Goal: Use online tool/utility: Utilize a website feature to perform a specific function

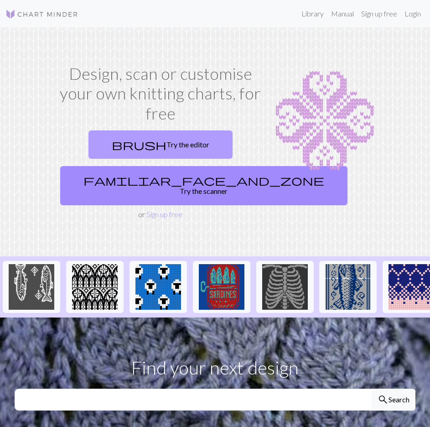
click at [169, 149] on link "brush Try the editor" at bounding box center [160, 144] width 144 height 28
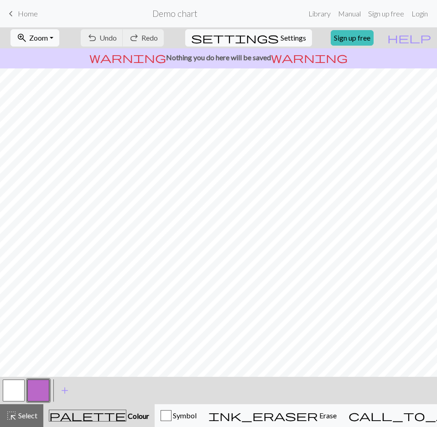
click at [166, 40] on div "undo Undo Undo redo Redo Redo" at bounding box center [122, 37] width 88 height 21
click at [280, 37] on span "Settings" at bounding box center [293, 37] width 26 height 11
select select "aran"
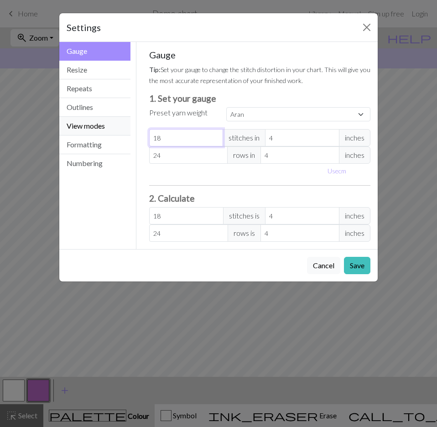
drag, startPoint x: 190, startPoint y: 139, endPoint x: 129, endPoint y: 131, distance: 60.7
click at [129, 131] on div "Gauge Gauge Resize Repeats Outlines View modes Formatting Numbering Gauge Resiz…" at bounding box center [218, 145] width 329 height 207
click at [105, 67] on button "Resize" at bounding box center [94, 70] width 71 height 19
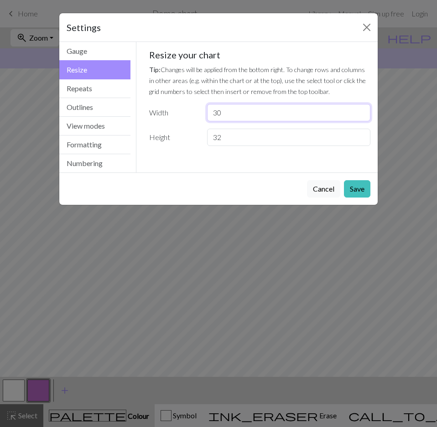
drag, startPoint x: 248, startPoint y: 111, endPoint x: 164, endPoint y: 110, distance: 84.3
click at [164, 110] on div "Width 30" at bounding box center [260, 112] width 232 height 17
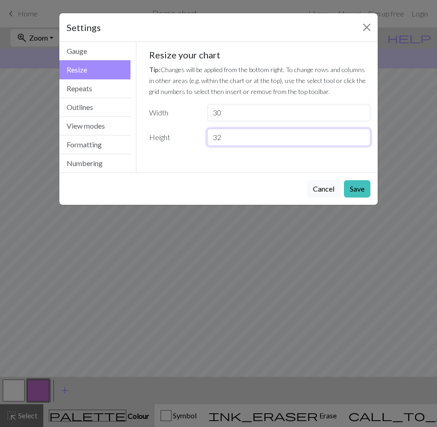
drag, startPoint x: 256, startPoint y: 135, endPoint x: 171, endPoint y: 133, distance: 85.2
click at [171, 133] on div "Height 32" at bounding box center [260, 137] width 232 height 17
click at [370, 191] on div "Cancel Save" at bounding box center [218, 188] width 318 height 32
click at [363, 190] on button "Save" at bounding box center [357, 188] width 26 height 17
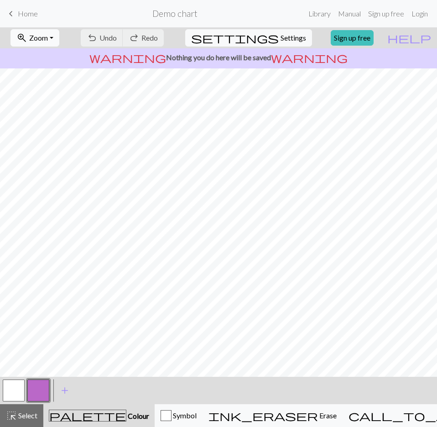
click at [59, 42] on button "zoom_in Zoom Zoom" at bounding box center [34, 37] width 49 height 17
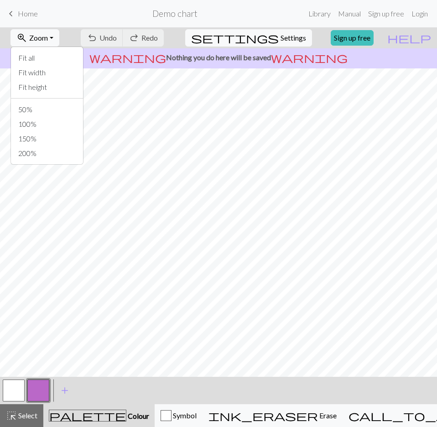
click at [35, 17] on span "Home" at bounding box center [28, 13] width 20 height 9
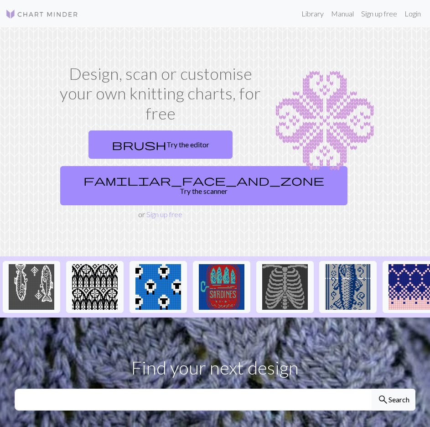
click at [172, 130] on div "brush Try the editor familiar_face_and_zone Try the scanner" at bounding box center [161, 168] width 208 height 82
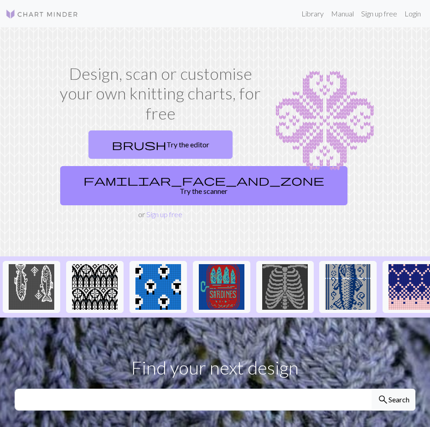
click at [171, 137] on link "brush Try the editor" at bounding box center [160, 144] width 144 height 28
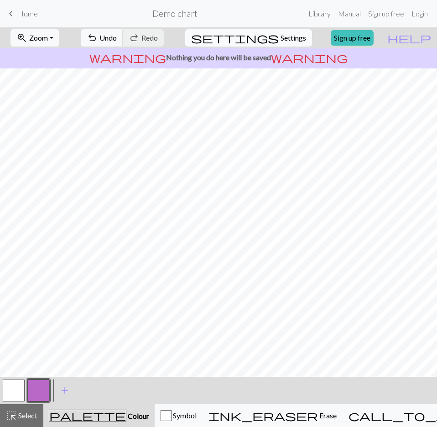
click at [284, 41] on span "Settings" at bounding box center [293, 37] width 26 height 11
select select "aran"
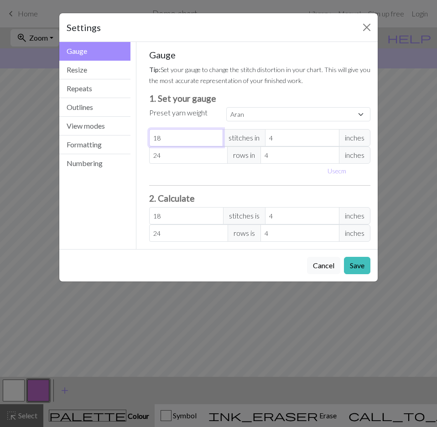
click at [180, 145] on input "18" at bounding box center [186, 137] width 74 height 17
click at [99, 77] on button "Resize" at bounding box center [94, 70] width 71 height 19
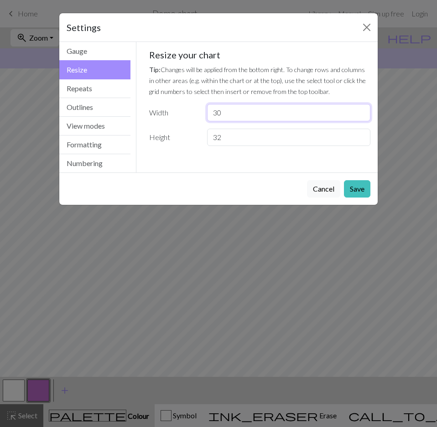
drag, startPoint x: 170, startPoint y: 114, endPoint x: 157, endPoint y: 115, distance: 12.8
click at [157, 115] on div "Width 30" at bounding box center [260, 112] width 232 height 17
type input "23"
click at [350, 185] on button "Save" at bounding box center [357, 188] width 26 height 17
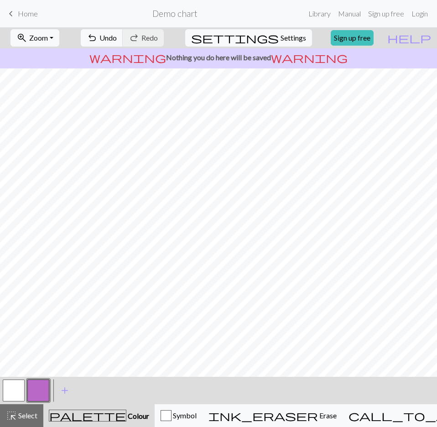
click at [46, 388] on button "button" at bounding box center [38, 390] width 22 height 22
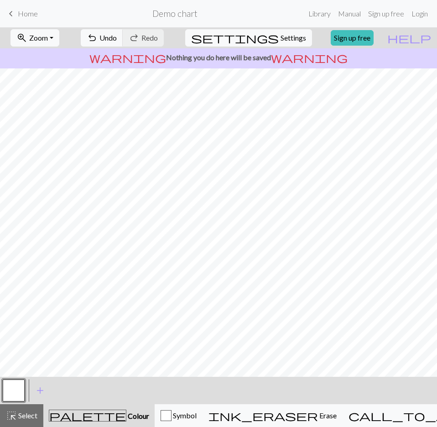
click at [26, 394] on div at bounding box center [13, 390] width 25 height 25
click at [14, 393] on button "button" at bounding box center [14, 390] width 22 height 22
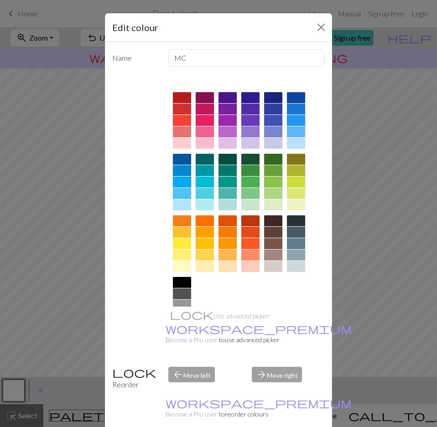
click at [183, 279] on div at bounding box center [182, 282] width 18 height 11
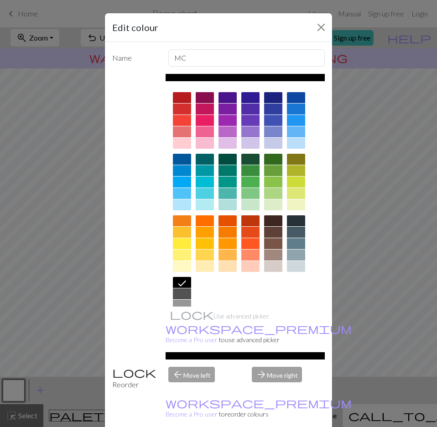
drag, startPoint x: 270, startPoint y: 414, endPoint x: 265, endPoint y: 416, distance: 5.2
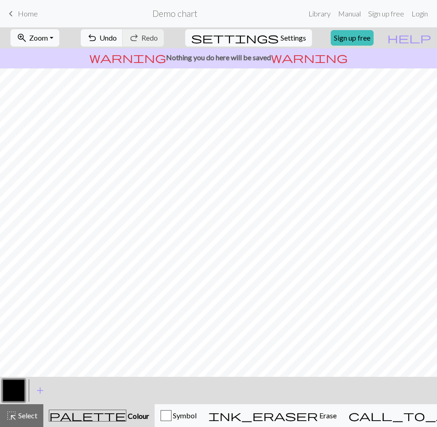
click at [17, 389] on button "button" at bounding box center [14, 390] width 22 height 22
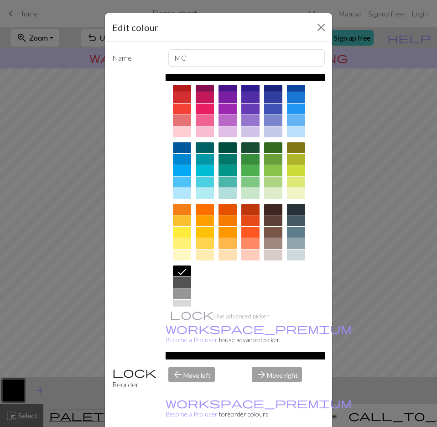
scroll to position [37, 0]
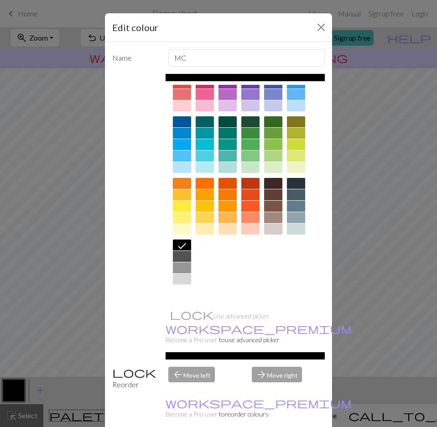
click at [182, 288] on div at bounding box center [182, 290] width 18 height 11
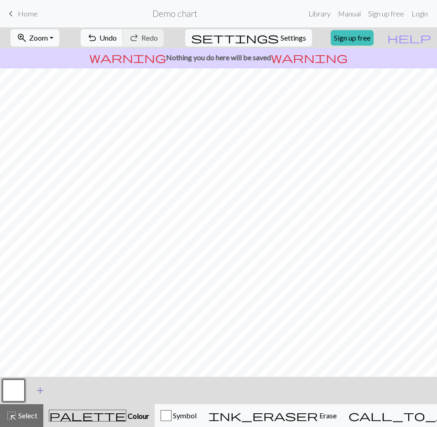
click at [44, 392] on span "add" at bounding box center [40, 390] width 11 height 13
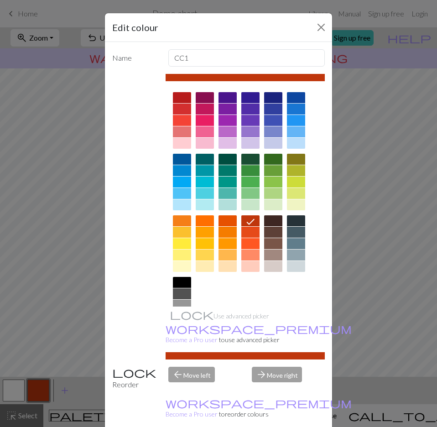
click at [184, 279] on div at bounding box center [182, 282] width 18 height 11
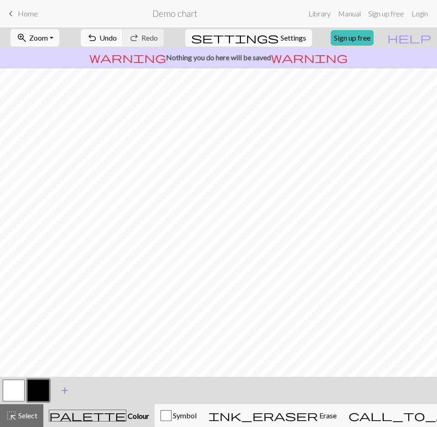
click at [68, 386] on span "add" at bounding box center [64, 390] width 11 height 13
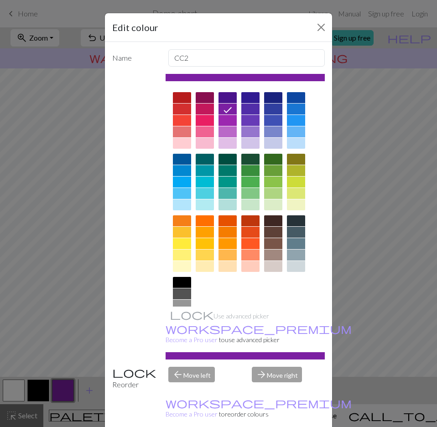
click at [273, 234] on div at bounding box center [273, 231] width 18 height 11
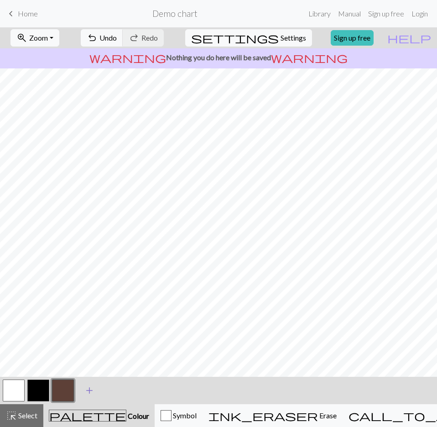
click at [95, 387] on button "add Add a colour" at bounding box center [89, 390] width 23 height 23
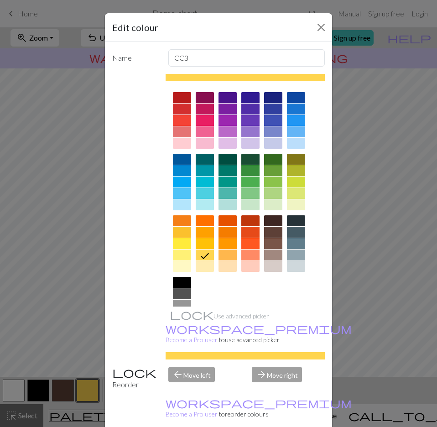
click at [182, 173] on div at bounding box center [182, 170] width 18 height 11
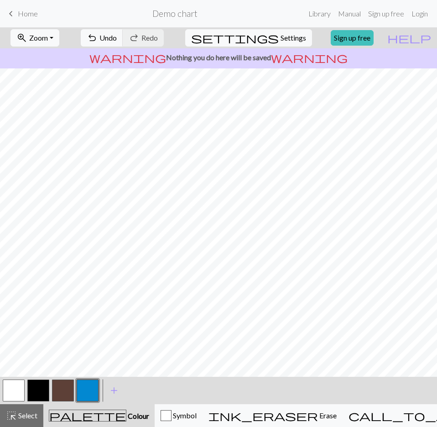
click at [40, 384] on button "button" at bounding box center [38, 390] width 22 height 22
click at [40, 391] on button "button" at bounding box center [38, 390] width 22 height 22
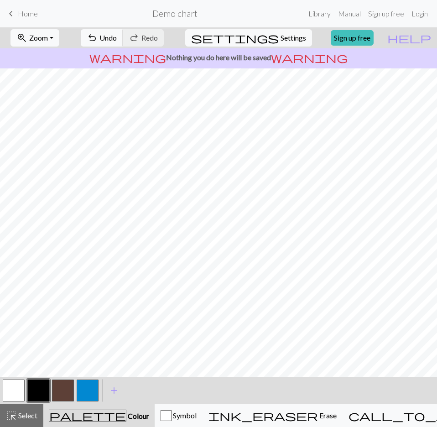
click at [14, 389] on button "button" at bounding box center [14, 390] width 22 height 22
drag, startPoint x: 82, startPoint y: 370, endPoint x: 38, endPoint y: 387, distance: 46.9
click at [38, 389] on button "button" at bounding box center [38, 390] width 22 height 22
drag, startPoint x: 64, startPoint y: 386, endPoint x: 75, endPoint y: 372, distance: 18.5
click at [64, 386] on button "button" at bounding box center [63, 390] width 22 height 22
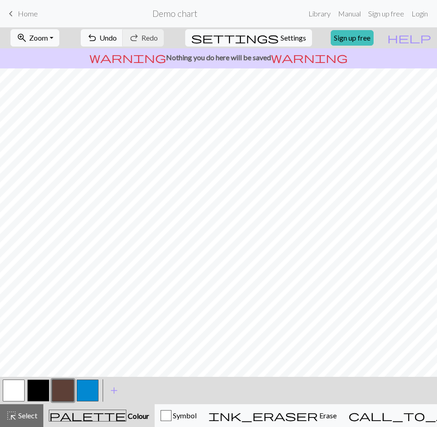
click at [44, 381] on button "button" at bounding box center [38, 390] width 22 height 22
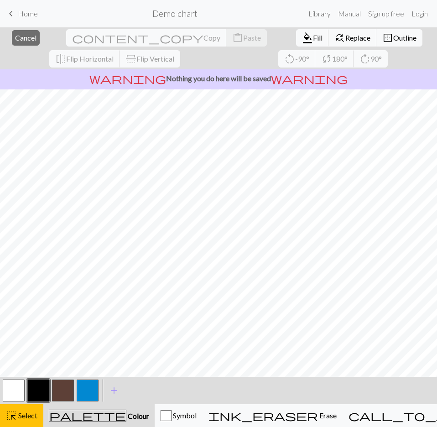
scroll to position [52, 0]
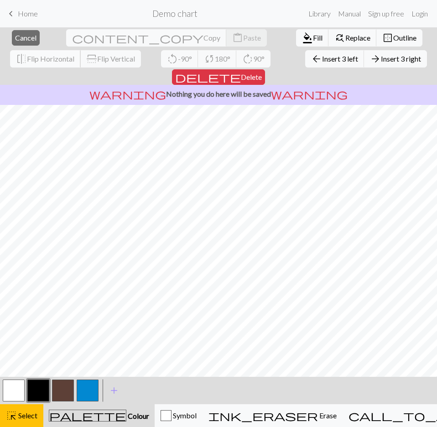
click at [27, 52] on span "flip" at bounding box center [21, 58] width 11 height 13
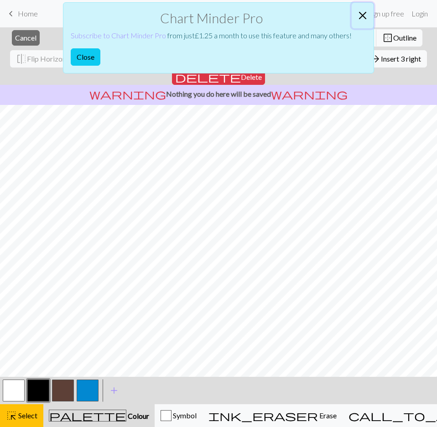
click at [364, 19] on button "Close" at bounding box center [362, 16] width 22 height 26
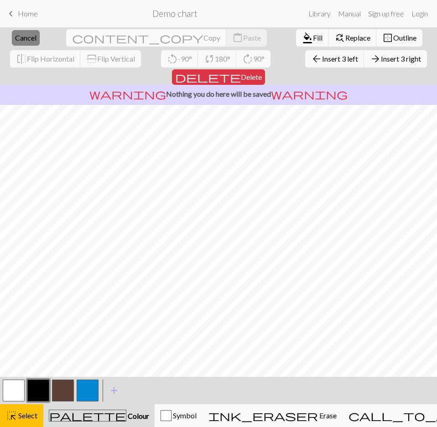
click at [28, 37] on span "Cancel" at bounding box center [25, 37] width 21 height 9
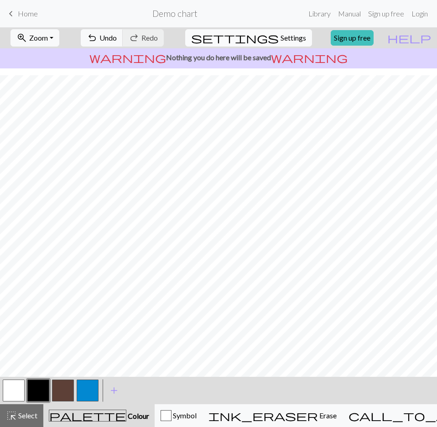
click at [293, 36] on span "Settings" at bounding box center [293, 37] width 26 height 11
select select "aran"
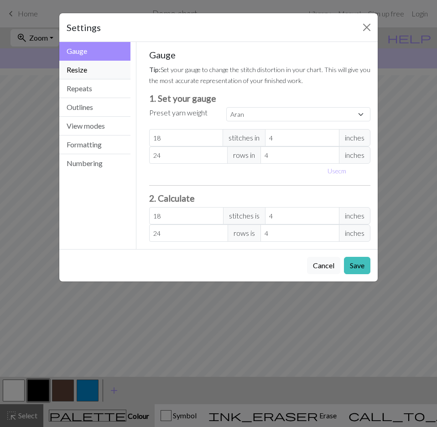
click at [93, 73] on button "Resize" at bounding box center [94, 70] width 71 height 19
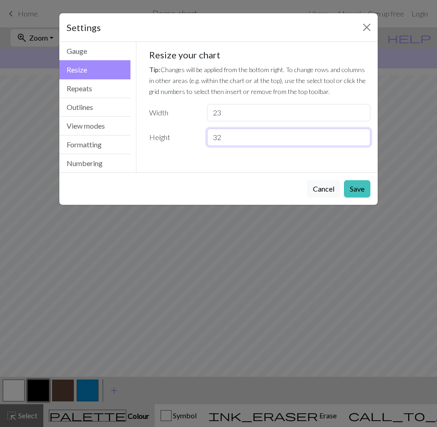
drag, startPoint x: 256, startPoint y: 134, endPoint x: 206, endPoint y: 134, distance: 50.1
click at [206, 134] on div "32" at bounding box center [288, 137] width 174 height 17
type input "40"
click at [362, 191] on button "Save" at bounding box center [357, 188] width 26 height 17
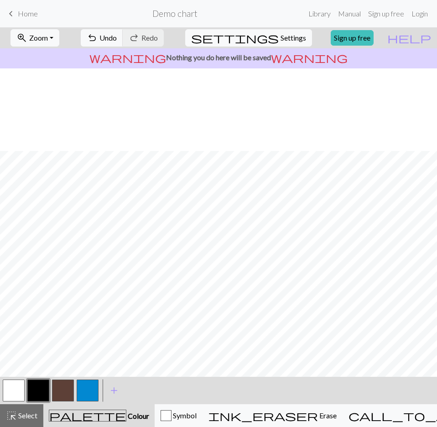
scroll to position [104, 0]
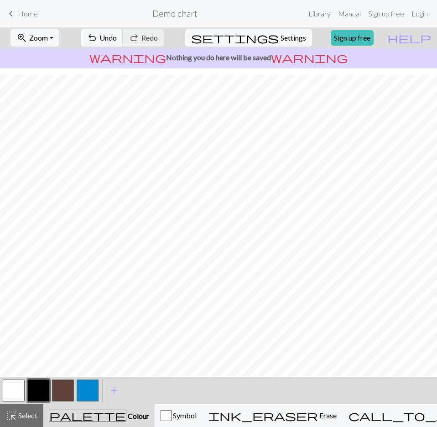
click at [19, 383] on button "button" at bounding box center [14, 390] width 22 height 22
click at [36, 388] on button "button" at bounding box center [38, 390] width 22 height 22
click at [15, 387] on button "button" at bounding box center [14, 390] width 22 height 22
click at [72, 391] on button "button" at bounding box center [63, 390] width 22 height 22
drag, startPoint x: 10, startPoint y: 383, endPoint x: 26, endPoint y: 372, distance: 19.7
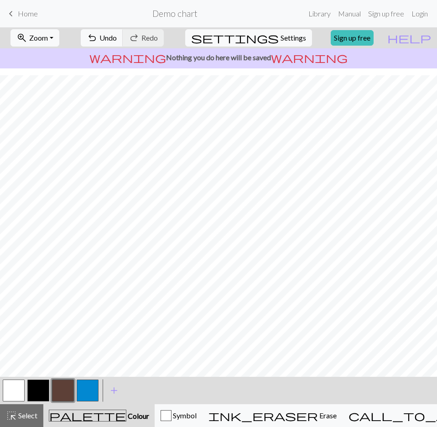
click at [10, 383] on button "button" at bounding box center [14, 390] width 22 height 22
click at [49, 387] on button "button" at bounding box center [38, 390] width 22 height 22
click at [9, 387] on button "button" at bounding box center [14, 390] width 22 height 22
click at [37, 384] on button "button" at bounding box center [38, 390] width 22 height 22
drag, startPoint x: 14, startPoint y: 385, endPoint x: 26, endPoint y: 371, distance: 18.4
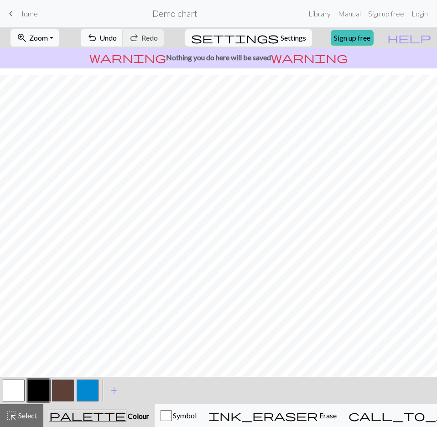
click at [14, 384] on button "button" at bounding box center [14, 390] width 22 height 22
click at [41, 387] on button "button" at bounding box center [38, 390] width 22 height 22
click at [16, 389] on button "button" at bounding box center [14, 390] width 22 height 22
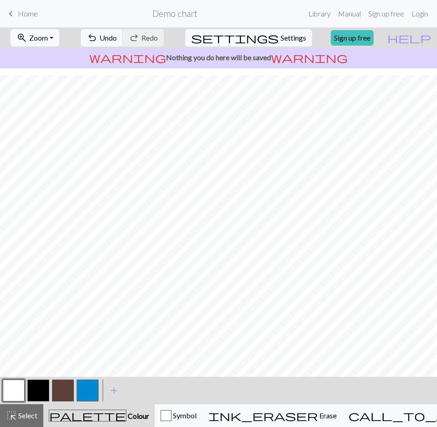
click at [41, 389] on button "button" at bounding box center [38, 390] width 22 height 22
click at [20, 385] on button "button" at bounding box center [14, 390] width 22 height 22
click at [39, 387] on button "button" at bounding box center [38, 390] width 22 height 22
drag, startPoint x: 16, startPoint y: 391, endPoint x: 44, endPoint y: 371, distance: 34.3
click at [16, 391] on button "button" at bounding box center [14, 390] width 22 height 22
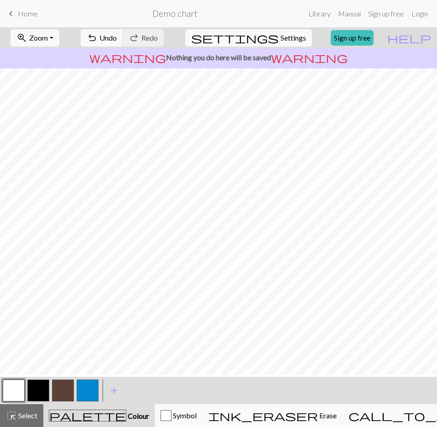
scroll to position [59, 0]
click at [46, 393] on button "button" at bounding box center [38, 390] width 22 height 22
click at [64, 385] on button "button" at bounding box center [63, 390] width 22 height 22
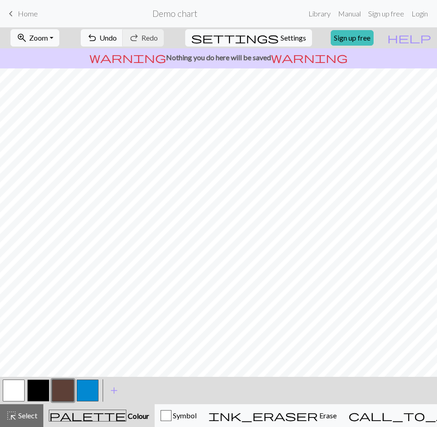
click at [43, 393] on button "button" at bounding box center [38, 390] width 22 height 22
drag, startPoint x: 14, startPoint y: 386, endPoint x: 35, endPoint y: 370, distance: 26.1
click at [15, 386] on button "button" at bounding box center [14, 390] width 22 height 22
click at [37, 391] on button "button" at bounding box center [38, 390] width 22 height 22
click at [59, 386] on button "button" at bounding box center [63, 390] width 22 height 22
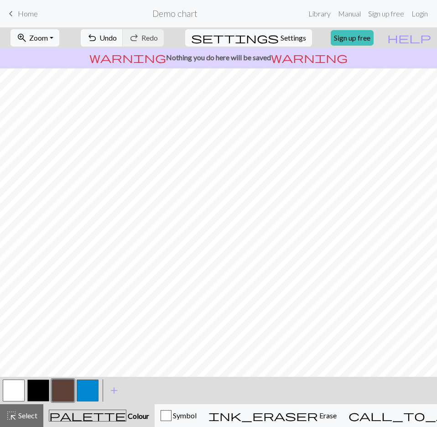
click at [44, 387] on button "button" at bounding box center [38, 390] width 22 height 22
click at [15, 395] on button "button" at bounding box center [14, 390] width 22 height 22
click at [68, 393] on button "button" at bounding box center [63, 390] width 22 height 22
drag, startPoint x: 44, startPoint y: 392, endPoint x: 62, endPoint y: 371, distance: 27.8
click at [44, 392] on button "button" at bounding box center [38, 390] width 22 height 22
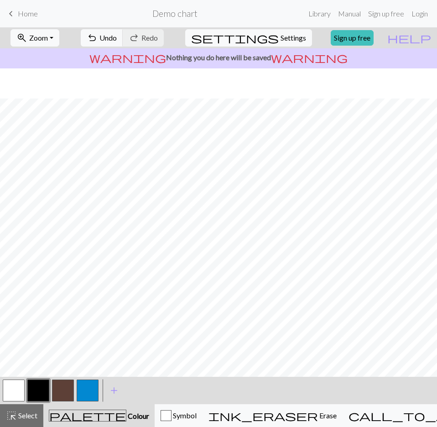
scroll to position [104, 0]
click at [71, 391] on button "button" at bounding box center [63, 390] width 22 height 22
drag, startPoint x: 67, startPoint y: 391, endPoint x: 53, endPoint y: 393, distance: 13.9
click at [53, 393] on button "button" at bounding box center [63, 390] width 22 height 22
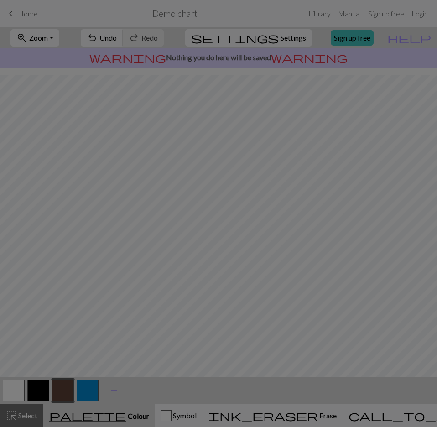
click at [56, 391] on div "Edit colour Name CC2 Use advanced picker workspace_premium Become a Pro user to…" at bounding box center [218, 213] width 437 height 427
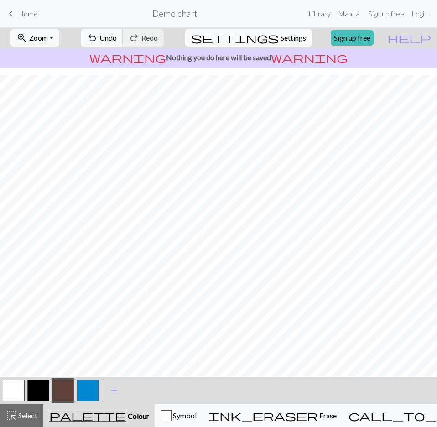
click at [61, 390] on button "button" at bounding box center [63, 390] width 22 height 22
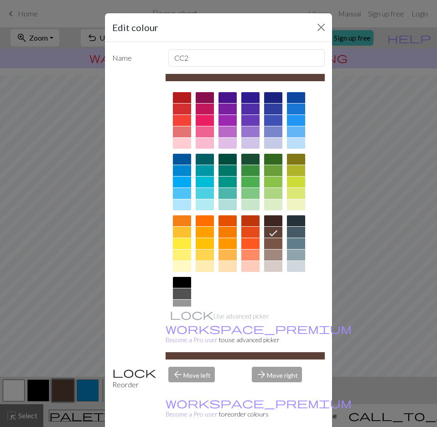
click at [270, 245] on div at bounding box center [273, 243] width 18 height 11
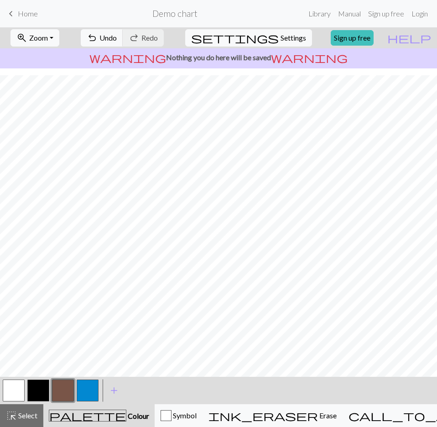
click at [69, 395] on button "button" at bounding box center [63, 390] width 22 height 22
click at [66, 391] on button "button" at bounding box center [63, 390] width 22 height 22
drag, startPoint x: 67, startPoint y: 391, endPoint x: 60, endPoint y: 392, distance: 6.5
click at [60, 392] on button "button" at bounding box center [63, 390] width 22 height 22
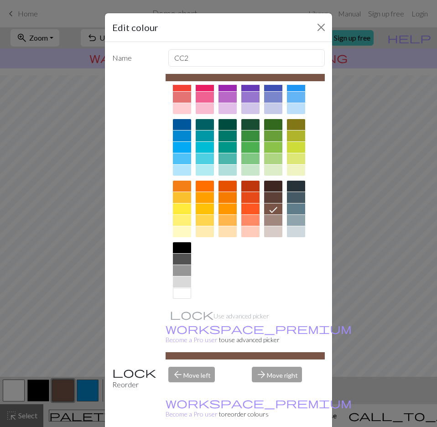
scroll to position [37, 0]
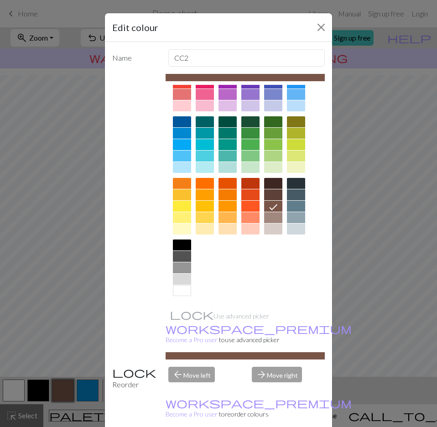
click at [267, 193] on div at bounding box center [273, 194] width 18 height 11
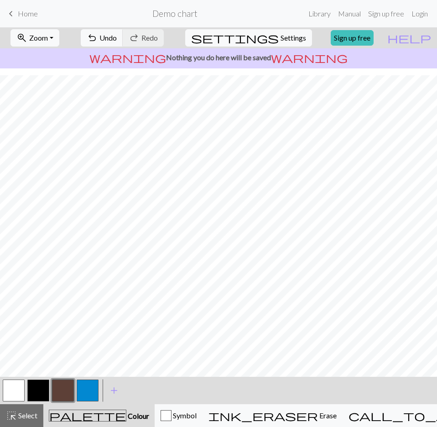
scroll to position [104, 0]
click at [8, 394] on button "button" at bounding box center [14, 390] width 22 height 22
click at [70, 390] on button "button" at bounding box center [63, 390] width 22 height 22
drag, startPoint x: 15, startPoint y: 390, endPoint x: 35, endPoint y: 372, distance: 26.8
click at [15, 390] on button "button" at bounding box center [14, 390] width 22 height 22
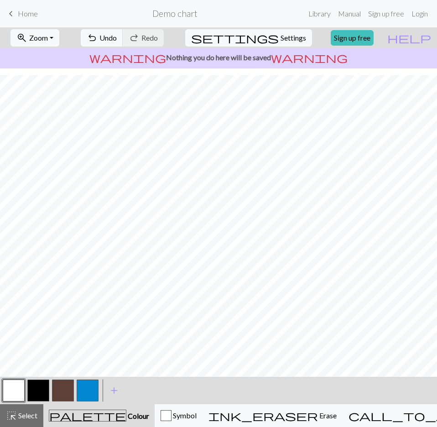
click at [65, 381] on button "button" at bounding box center [63, 390] width 22 height 22
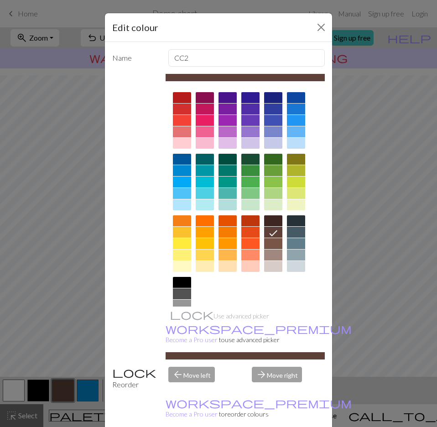
click at [247, 233] on div at bounding box center [250, 231] width 18 height 11
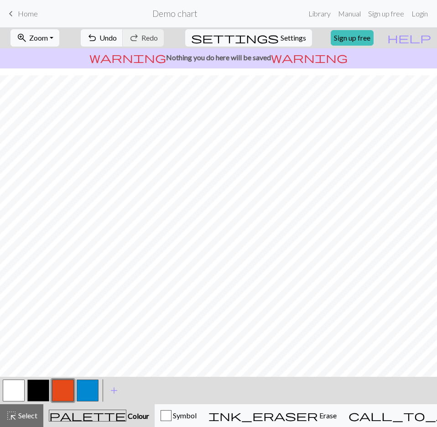
click at [69, 390] on button "button" at bounding box center [63, 390] width 22 height 22
click at [69, 390] on div "Edit colour Name CC2 Use advanced picker workspace_premium Become a Pro user to…" at bounding box center [218, 213] width 437 height 427
click at [61, 391] on button "button" at bounding box center [63, 390] width 22 height 22
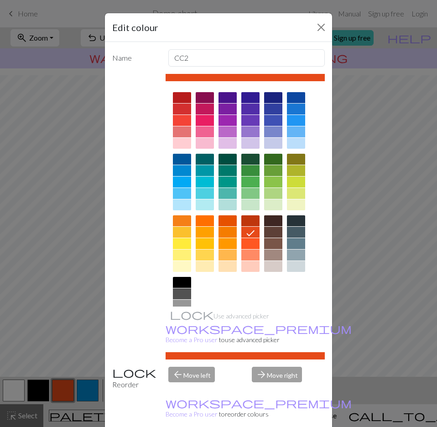
click at [273, 232] on div at bounding box center [273, 231] width 18 height 11
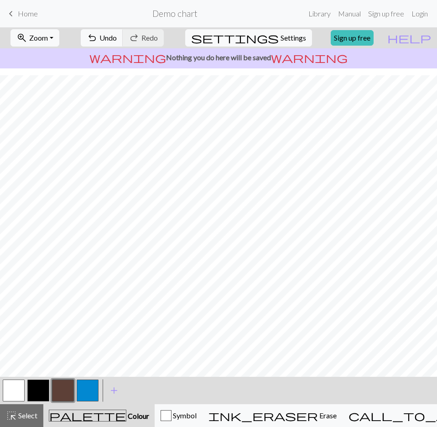
click at [15, 390] on button "button" at bounding box center [14, 390] width 22 height 22
click at [19, 390] on button "button" at bounding box center [14, 390] width 22 height 22
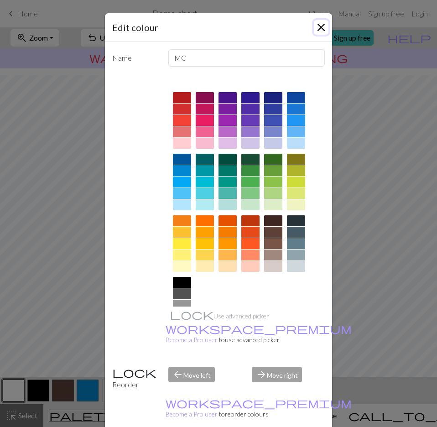
click at [314, 29] on button "Close" at bounding box center [321, 27] width 15 height 15
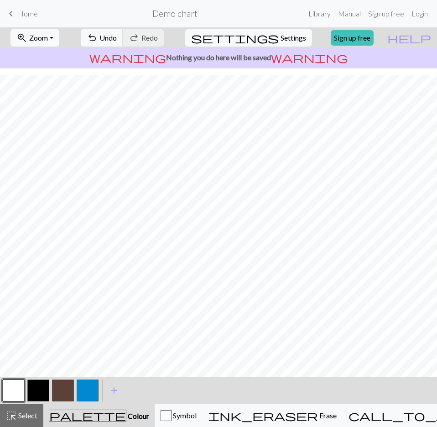
click at [61, 392] on button "button" at bounding box center [63, 390] width 22 height 22
click at [20, 391] on button "button" at bounding box center [14, 390] width 22 height 22
click at [64, 395] on button "button" at bounding box center [63, 390] width 22 height 22
click at [11, 395] on button "button" at bounding box center [14, 390] width 22 height 22
click at [67, 381] on button "button" at bounding box center [63, 390] width 22 height 22
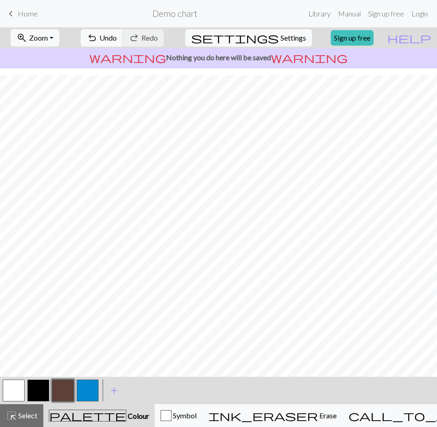
click at [15, 390] on button "button" at bounding box center [14, 390] width 22 height 22
click at [68, 389] on button "button" at bounding box center [63, 390] width 22 height 22
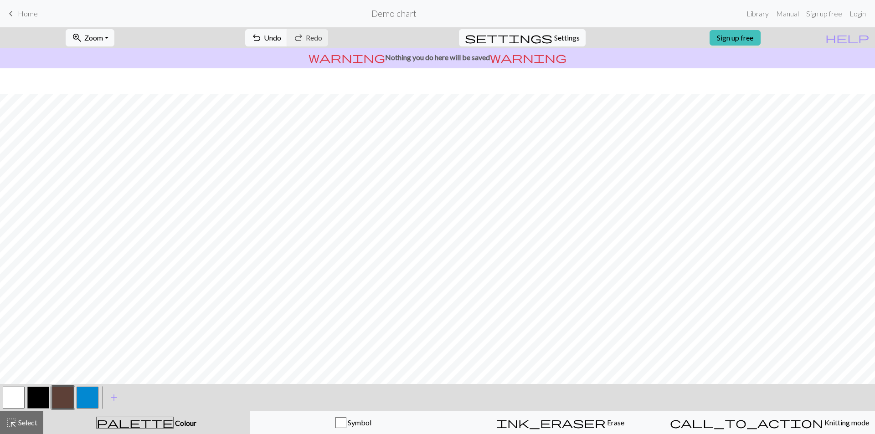
scroll to position [90, 0]
click at [121, 37] on div "zoom_in Zoom Zoom Fit all Fit width Fit height 50% 100% 150% 200%" at bounding box center [90, 37] width 62 height 21
click at [114, 36] on button "zoom_in Zoom Zoom" at bounding box center [90, 37] width 49 height 17
click at [121, 110] on button "50%" at bounding box center [102, 109] width 72 height 15
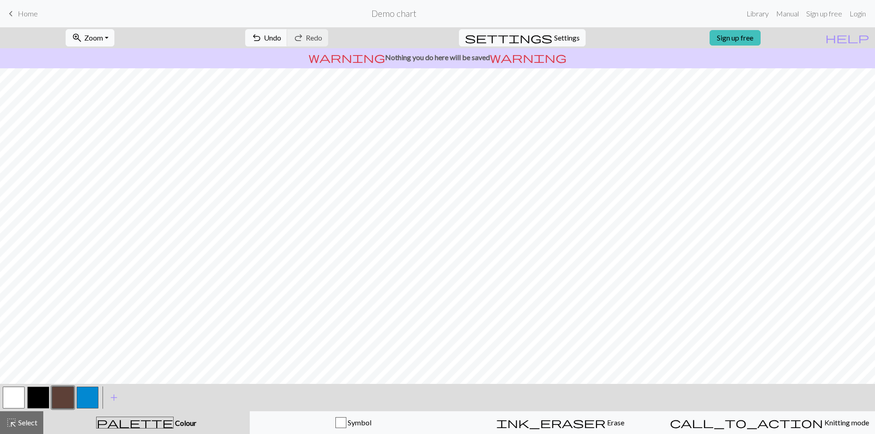
click at [114, 45] on button "zoom_in Zoom Zoom" at bounding box center [90, 37] width 49 height 17
click at [107, 122] on button "100%" at bounding box center [102, 124] width 72 height 15
